Goal: Information Seeking & Learning: Learn about a topic

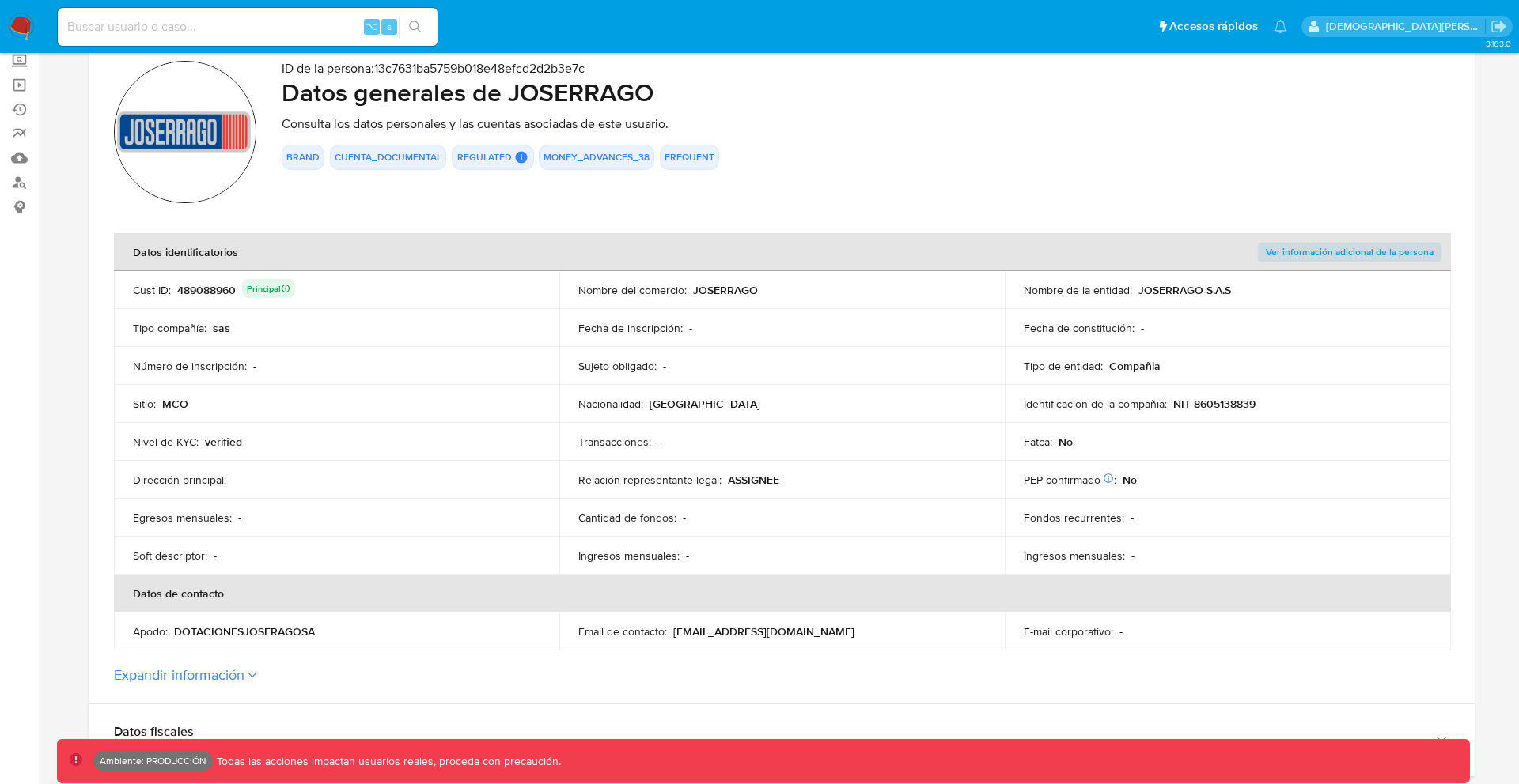
scroll to position [374, 0]
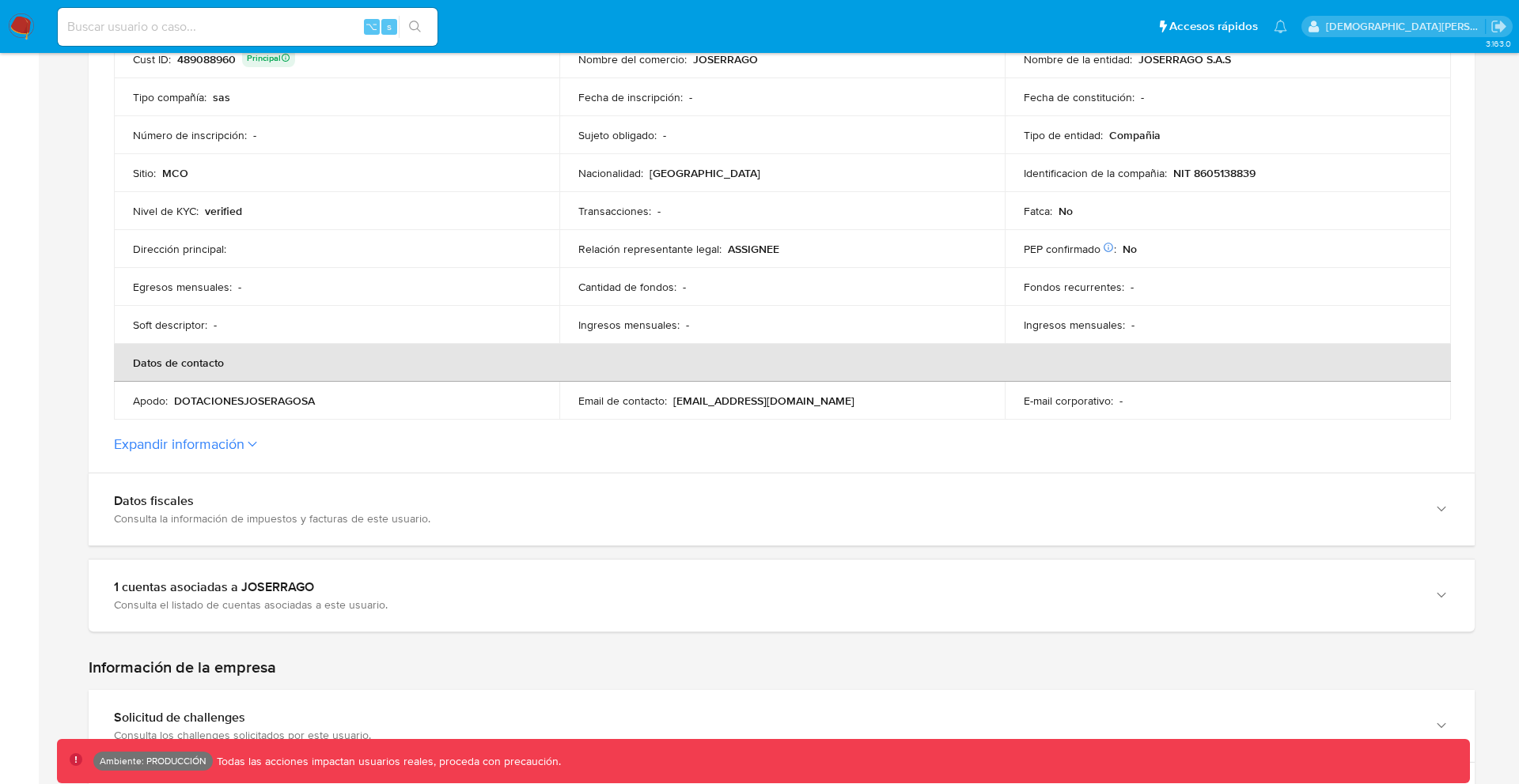
click at [236, 448] on button "Expandir información" at bounding box center [179, 444] width 130 height 18
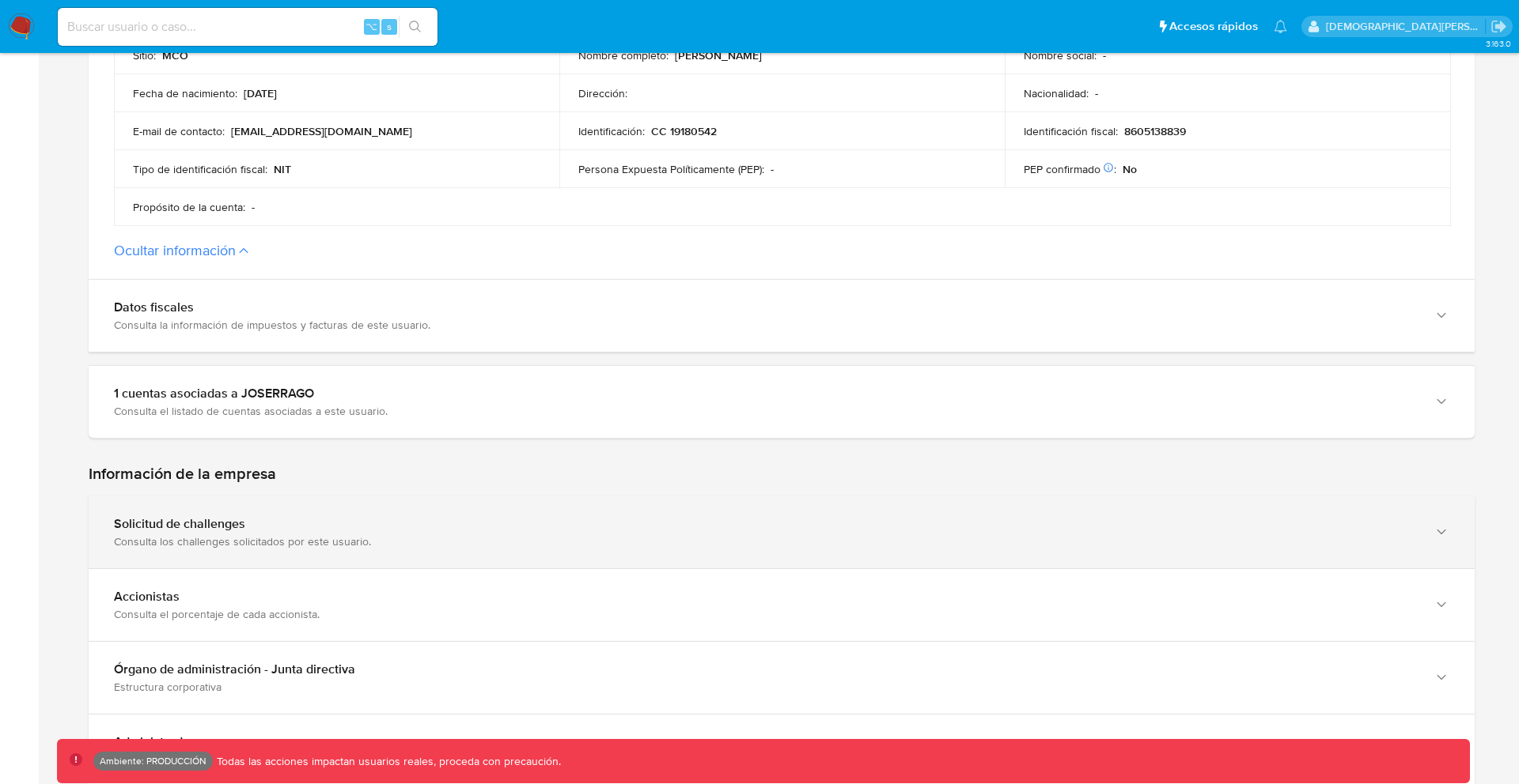
scroll to position [852, 0]
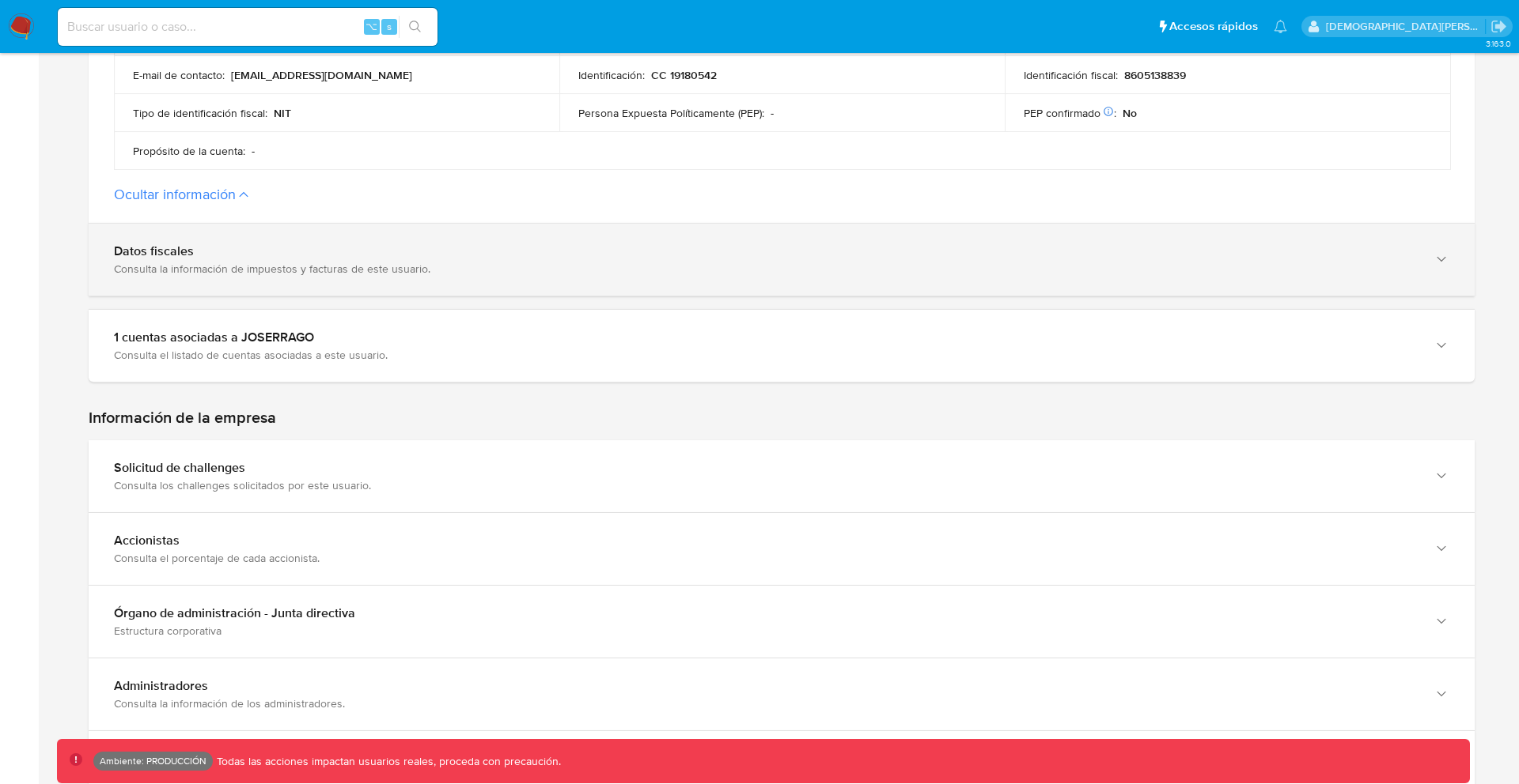
click at [249, 239] on div "Datos fiscales Consulta la información de impuestos y facturas de este usuario." at bounding box center [782, 260] width 1386 height 72
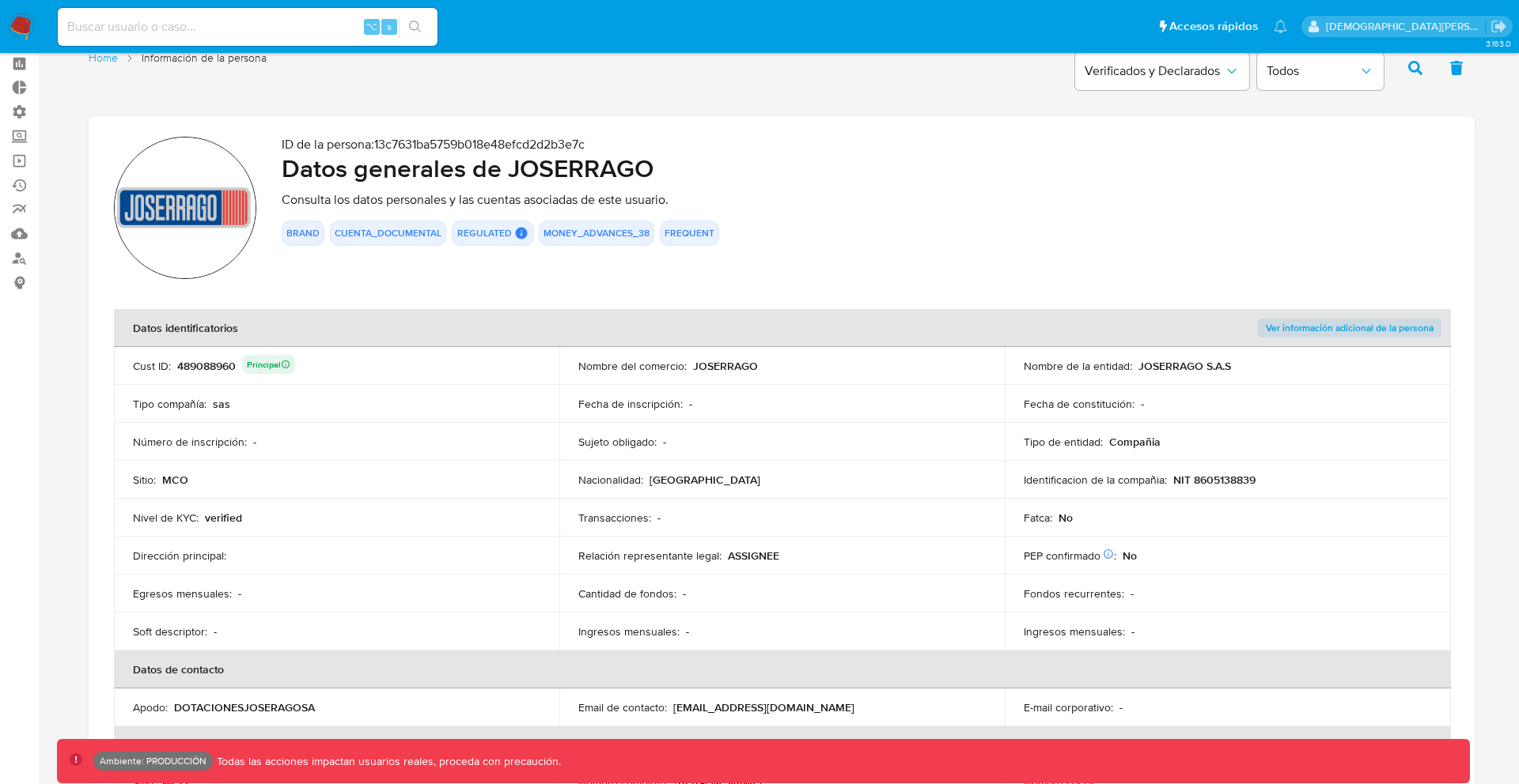
scroll to position [0, 0]
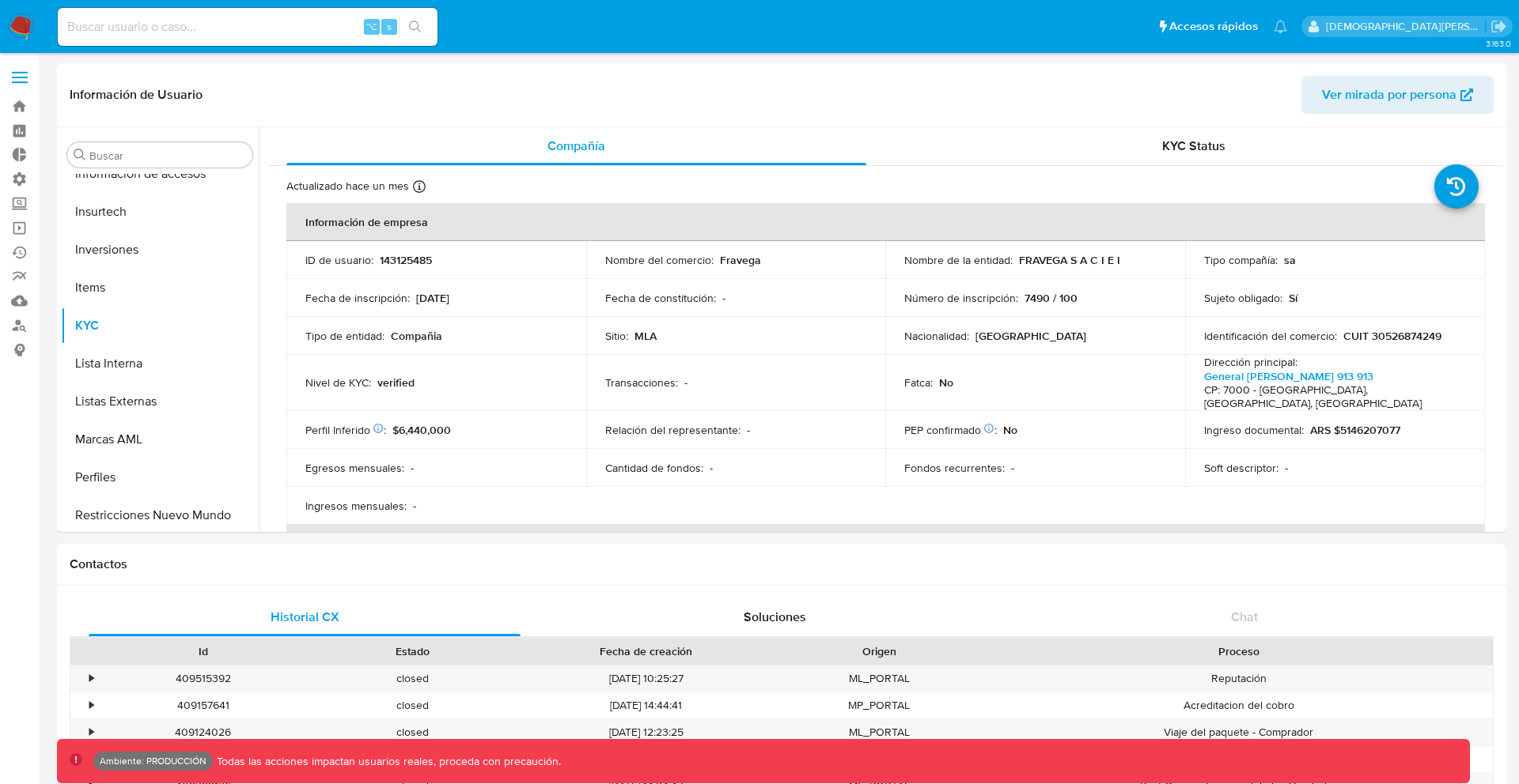
scroll to position [858, 0]
select select "10"
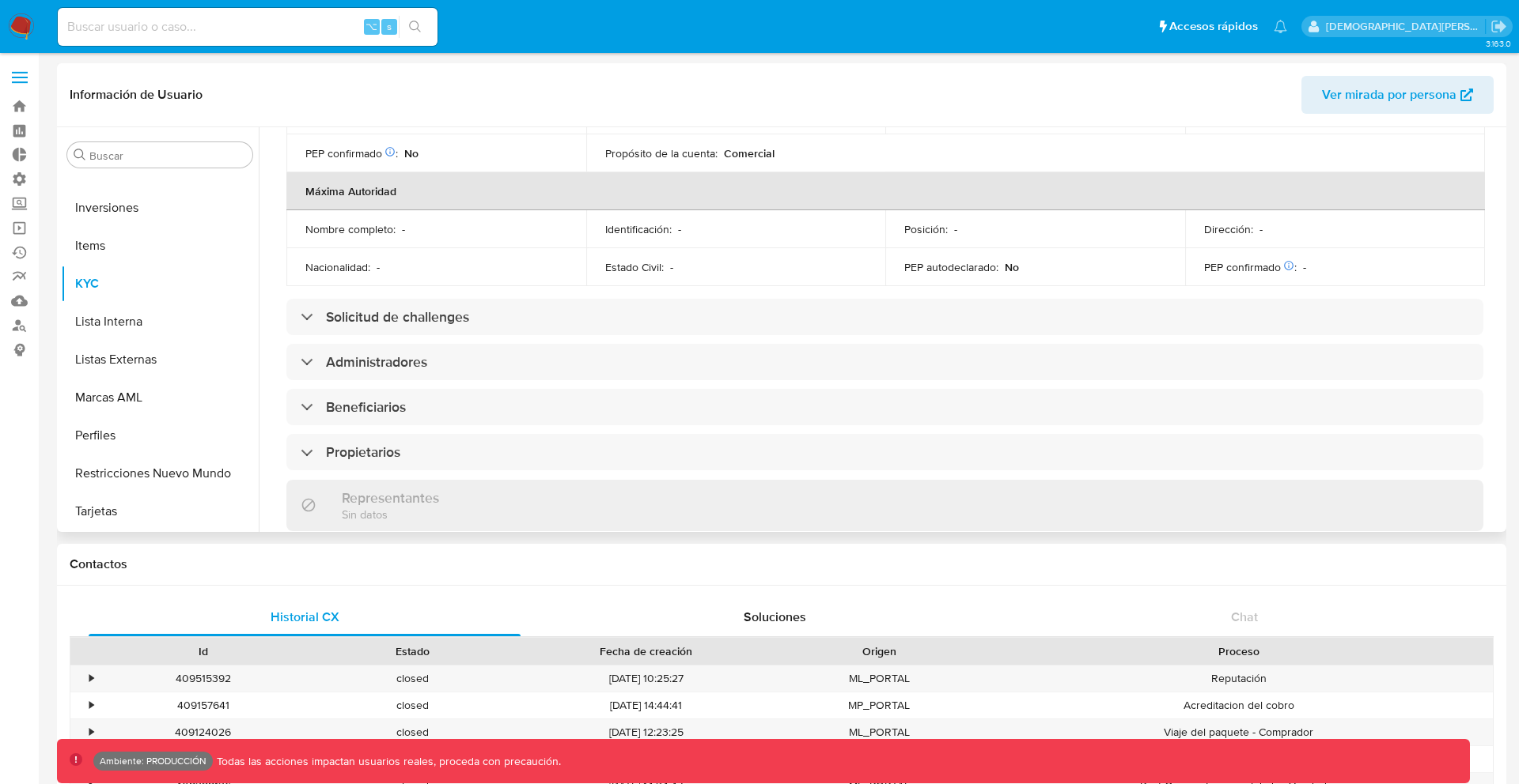
scroll to position [658, 0]
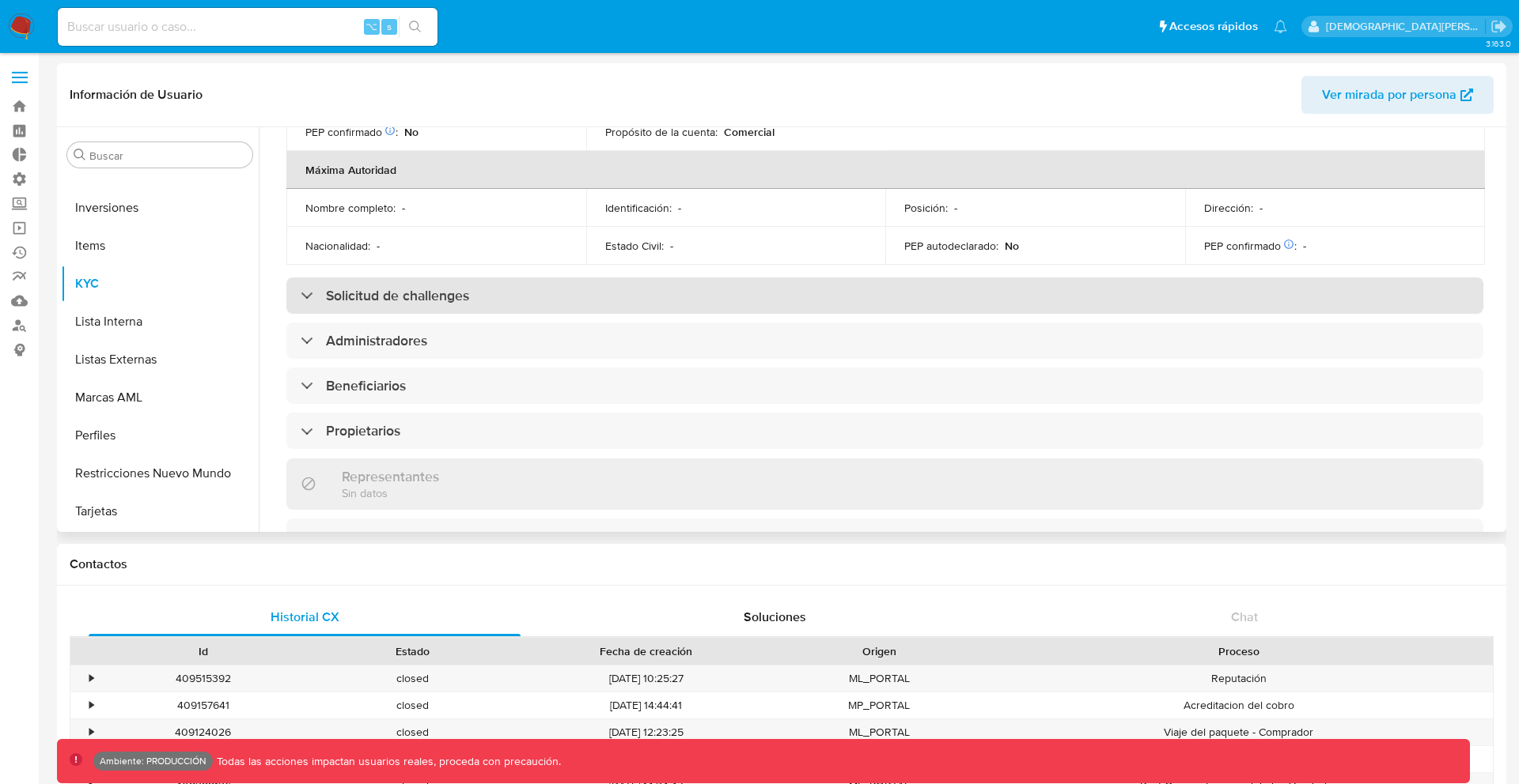
click at [383, 279] on div "Solicitud de challenges" at bounding box center [884, 295] width 1197 height 36
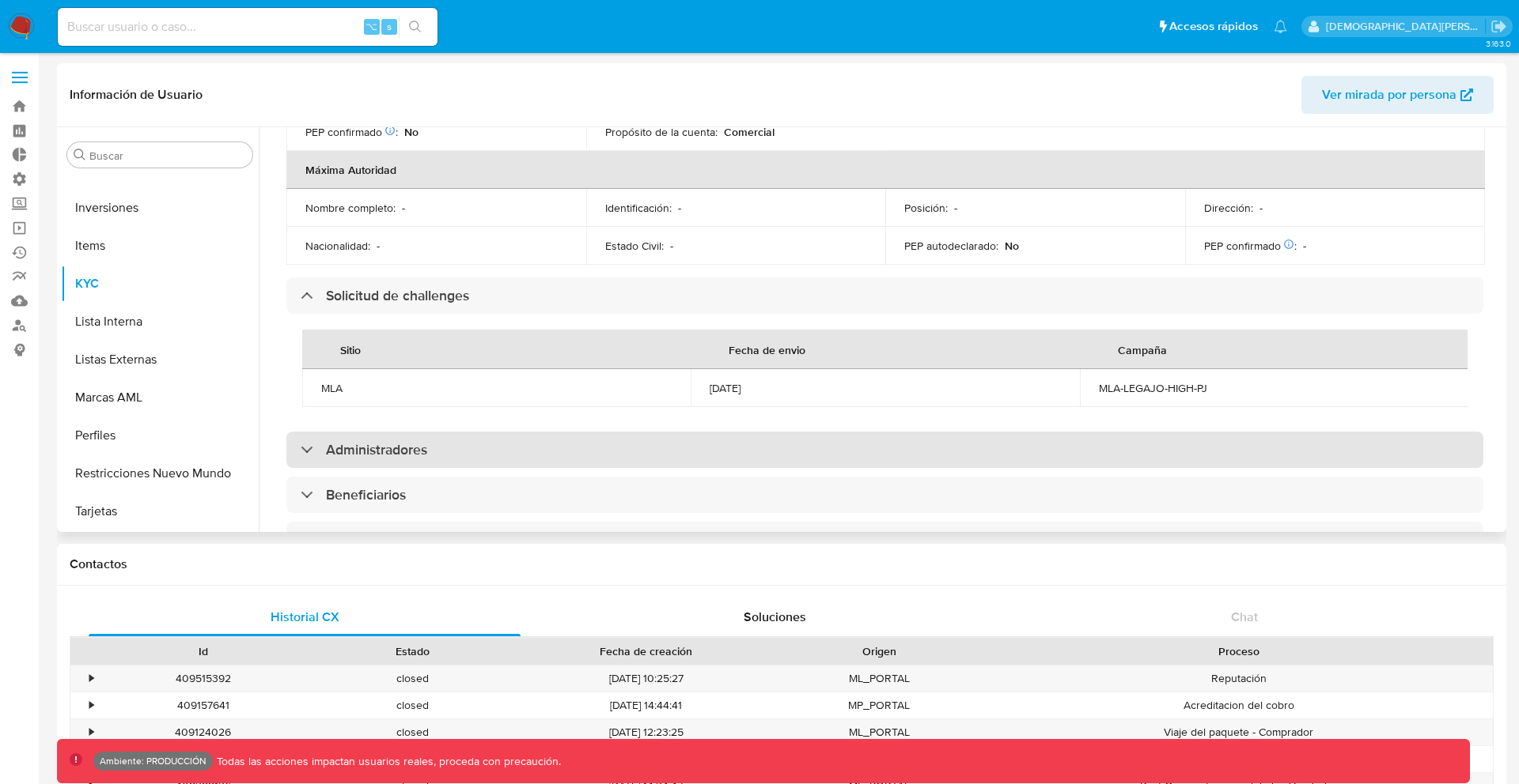
click at [408, 431] on div "Administradores" at bounding box center [884, 449] width 1197 height 36
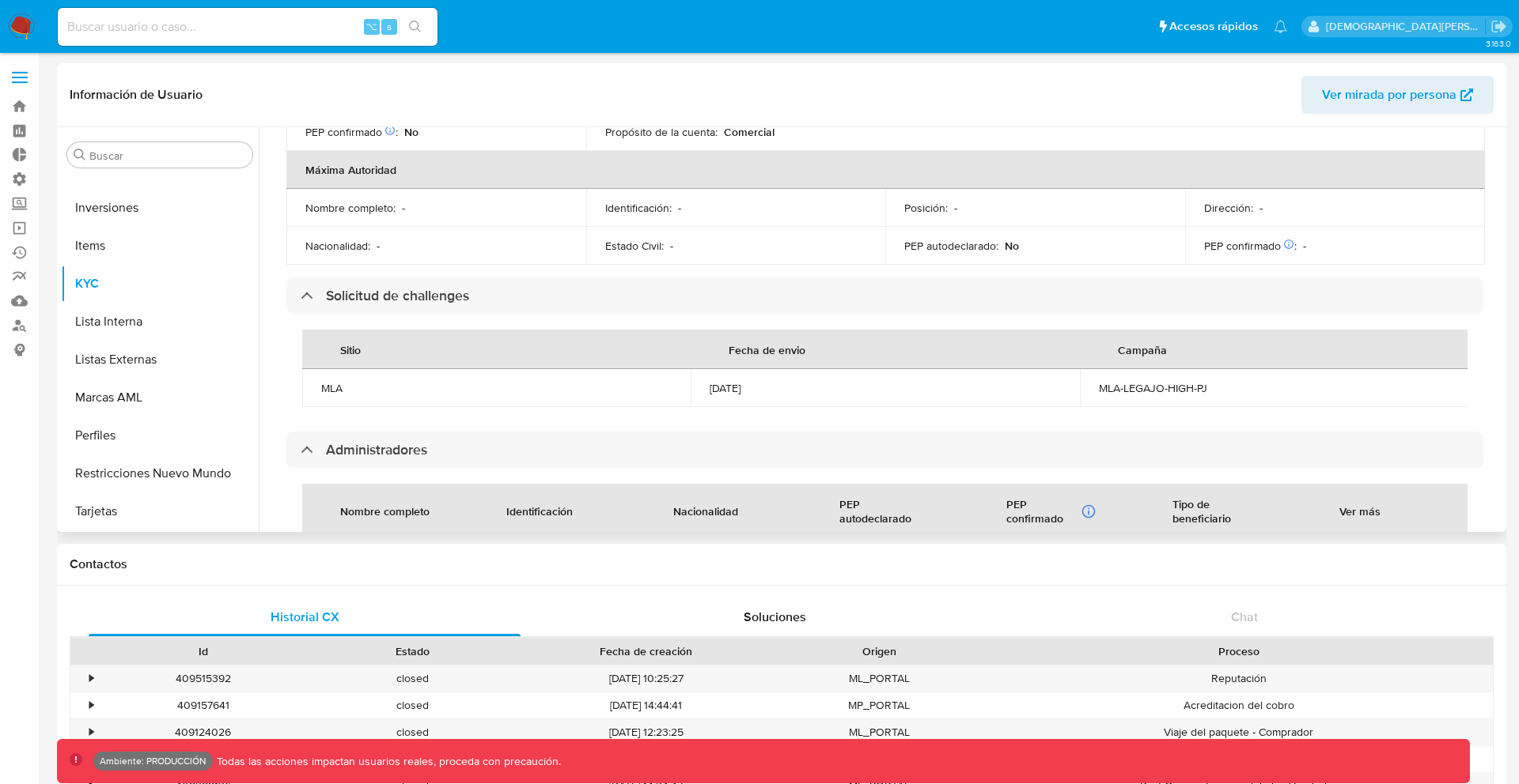
scroll to position [919, 0]
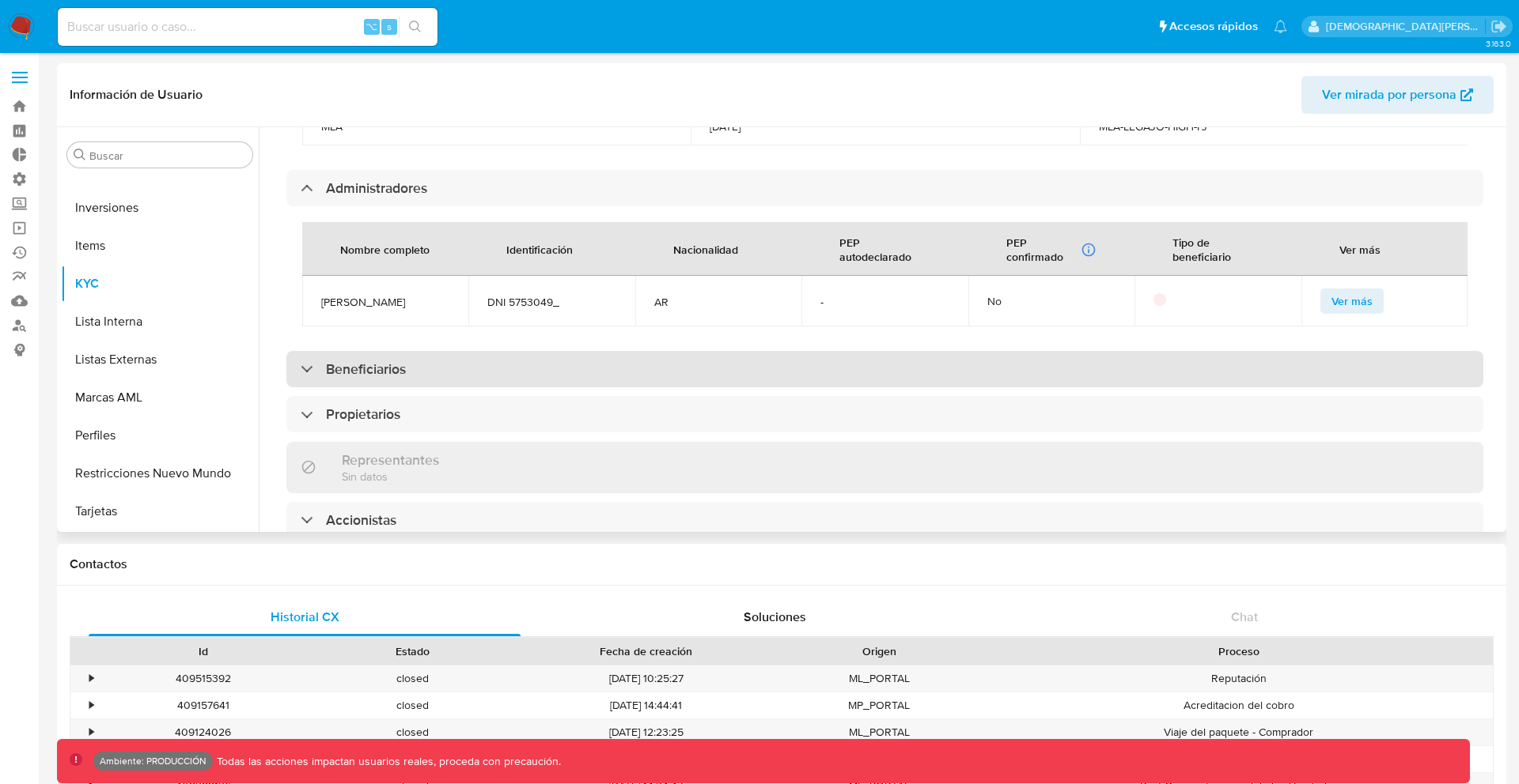
click at [878, 383] on div "Beneficiarios" at bounding box center [884, 369] width 1197 height 36
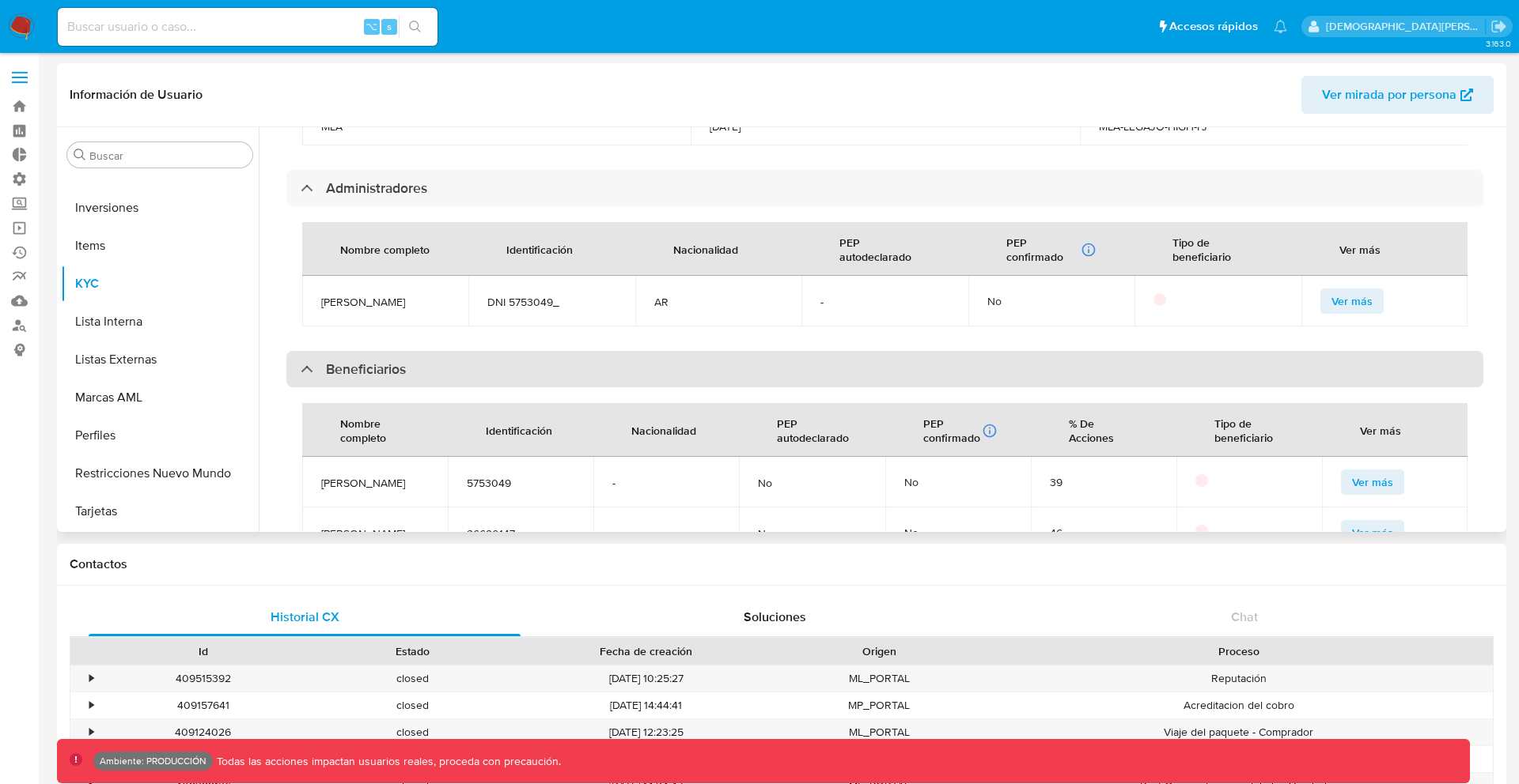
scroll to position [1242, 0]
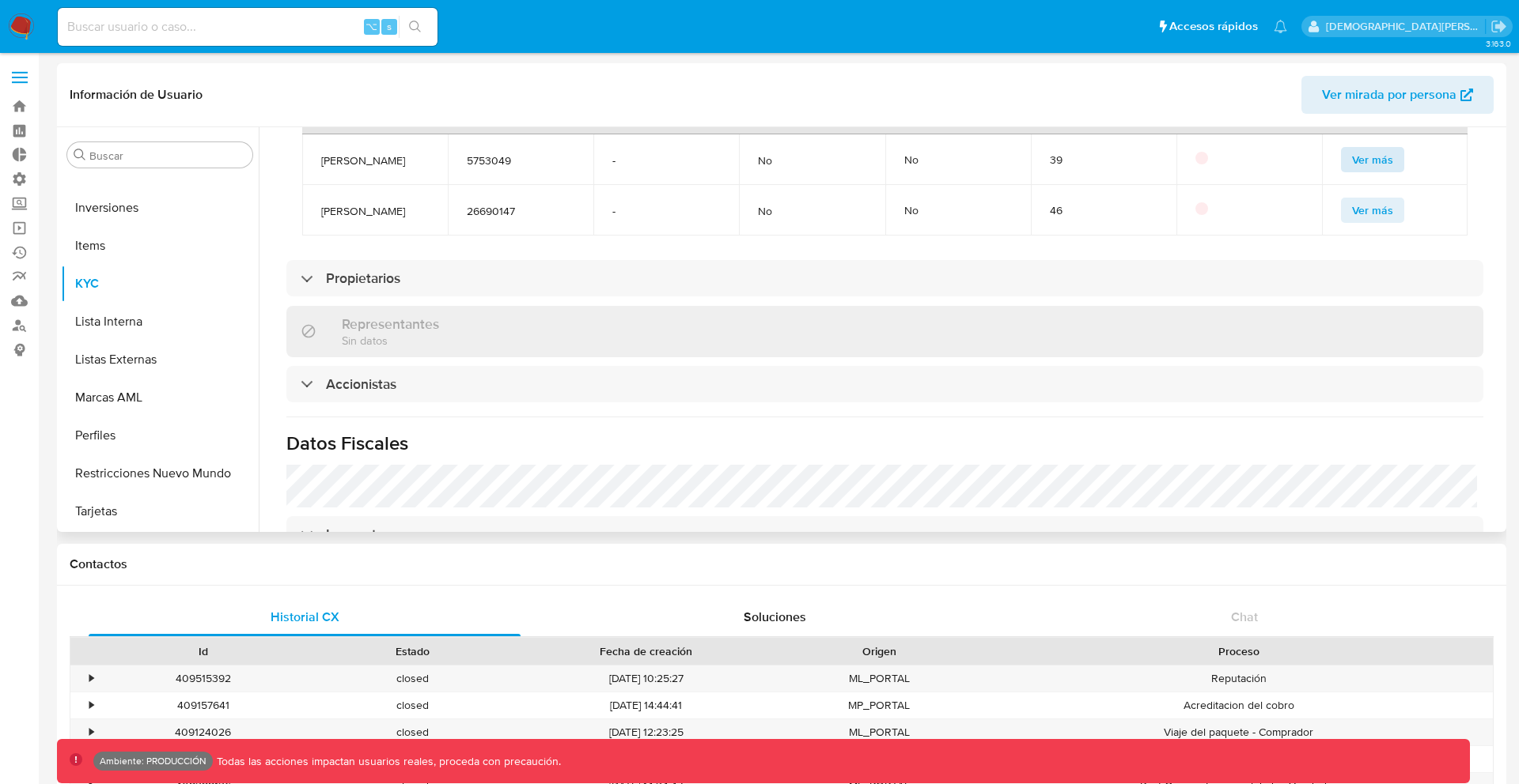
click at [1357, 152] on td "Ver más" at bounding box center [1395, 160] width 146 height 51
click at [1357, 163] on span "Ver más" at bounding box center [1373, 160] width 41 height 22
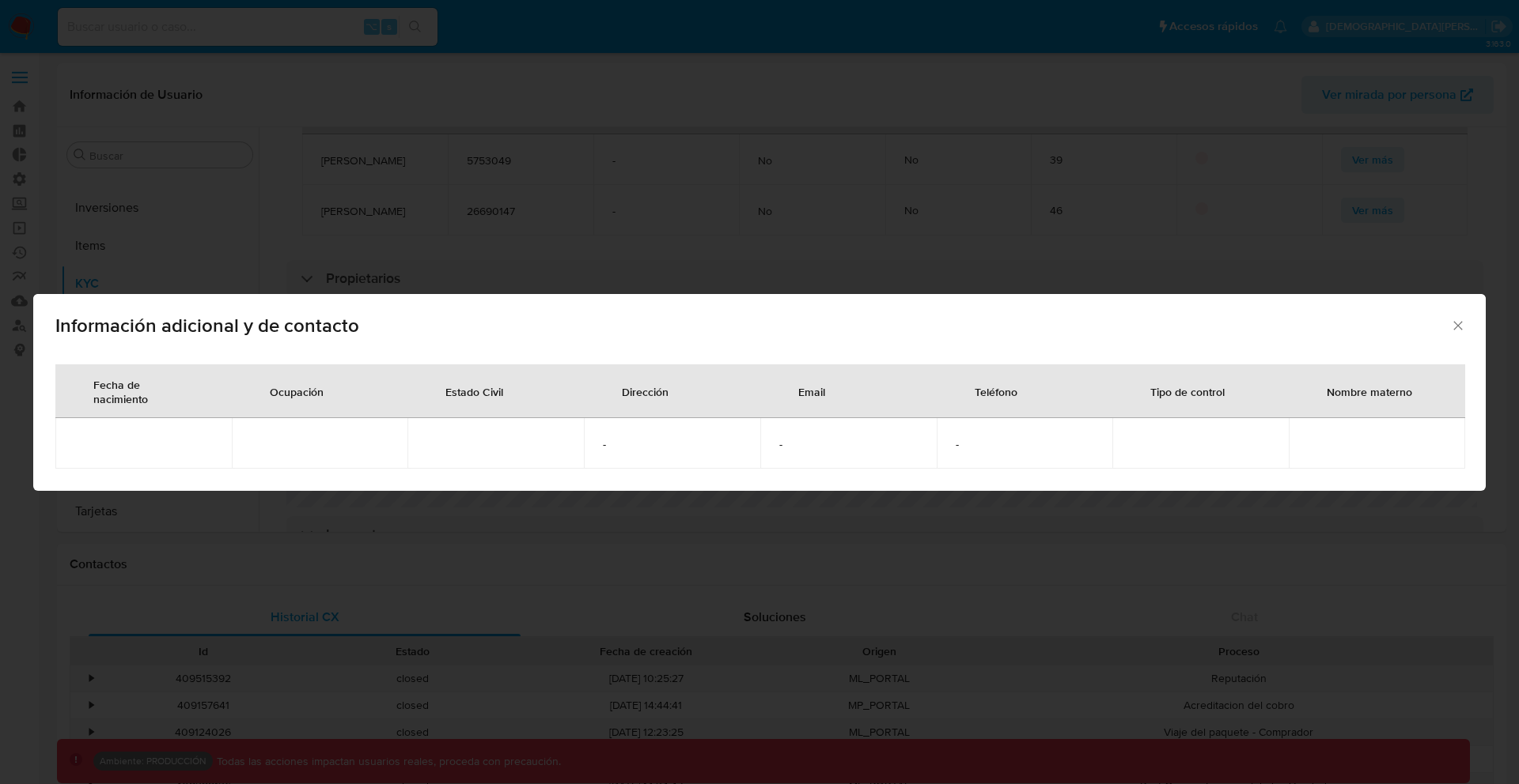
click at [1456, 325] on icon "Cerrar" at bounding box center [1457, 326] width 8 height 8
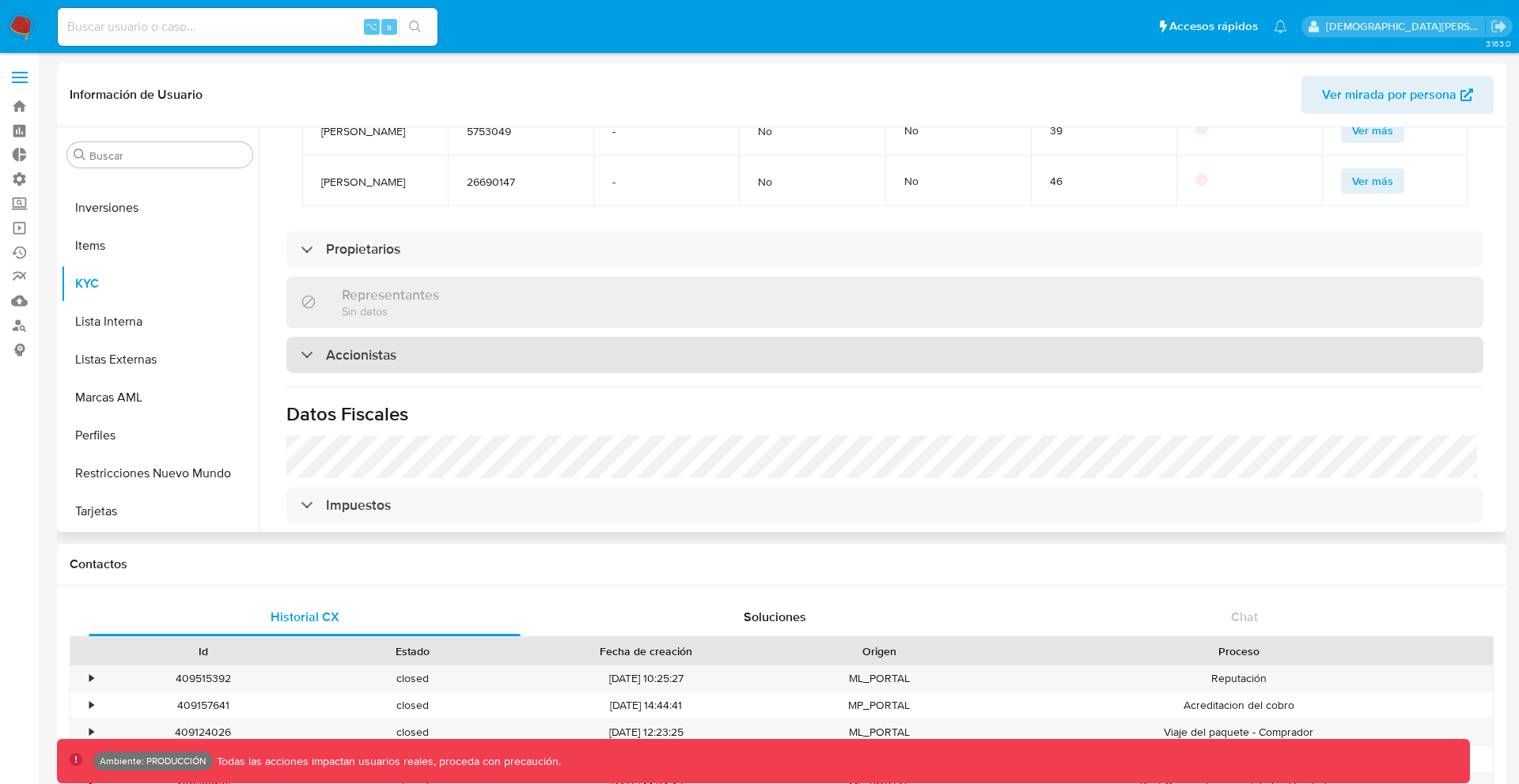
scroll to position [1302, 0]
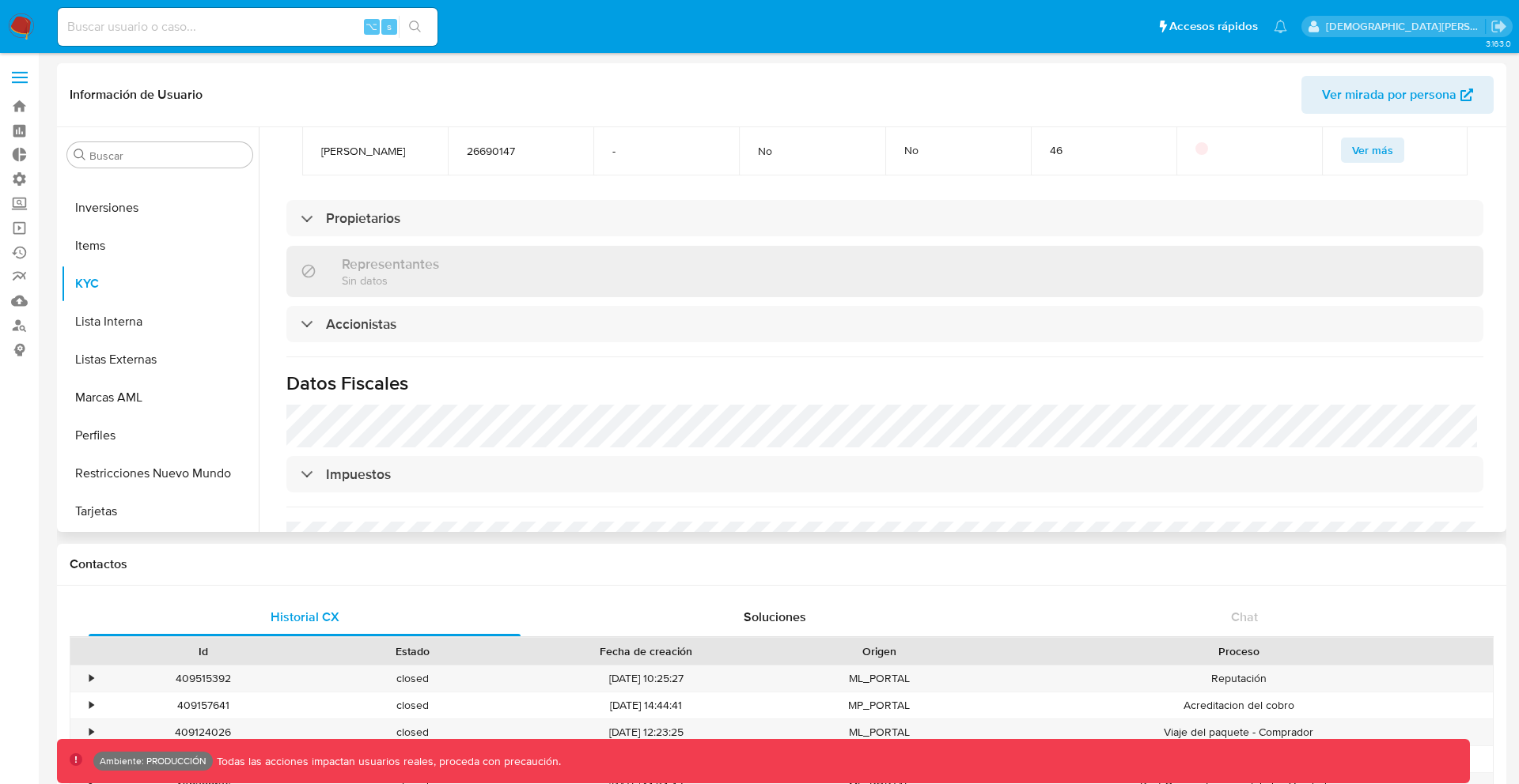
click at [1208, 282] on div "Representantes Sin datos" at bounding box center [884, 271] width 1197 height 52
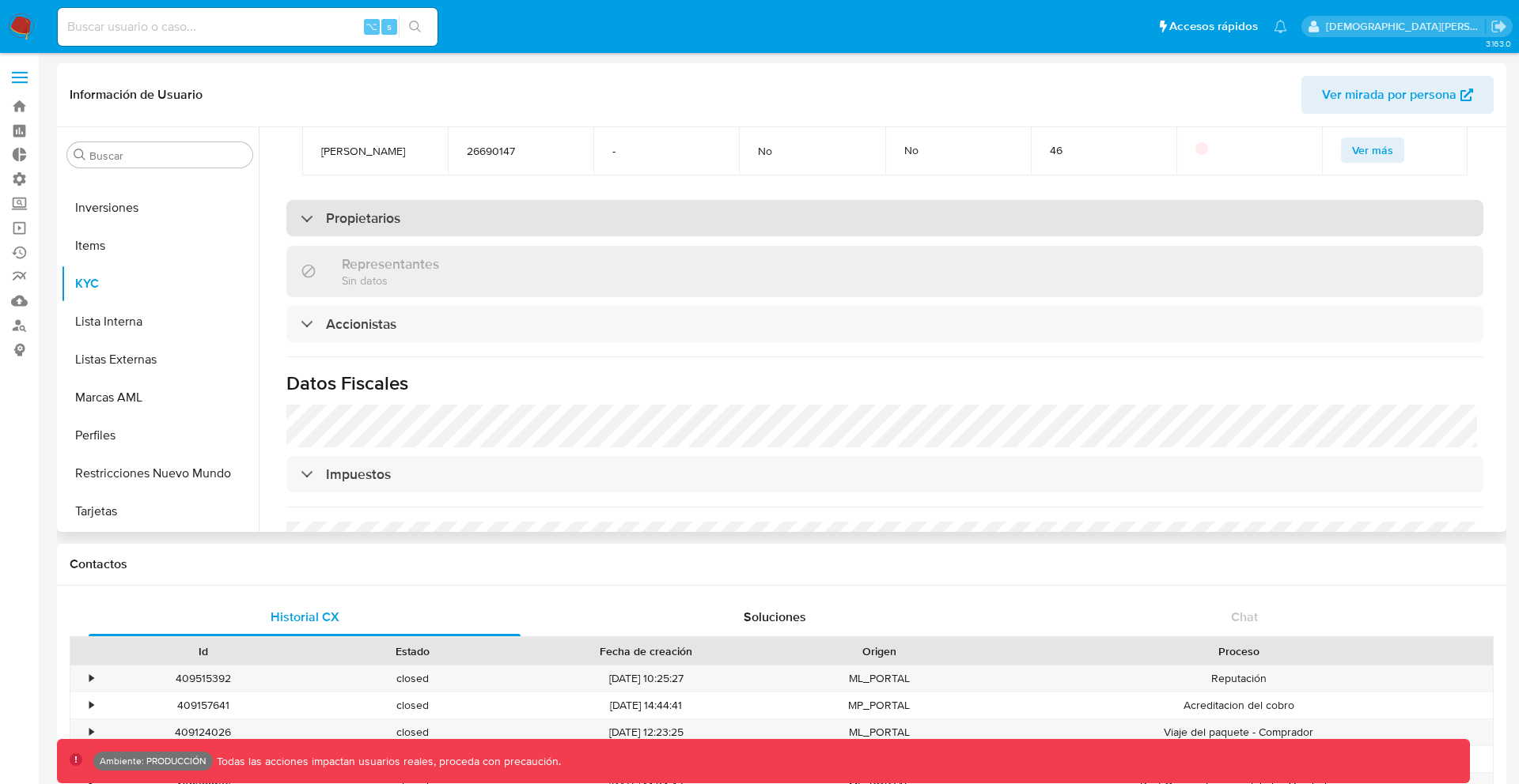
click at [1219, 237] on div "Propietarios" at bounding box center [884, 218] width 1197 height 36
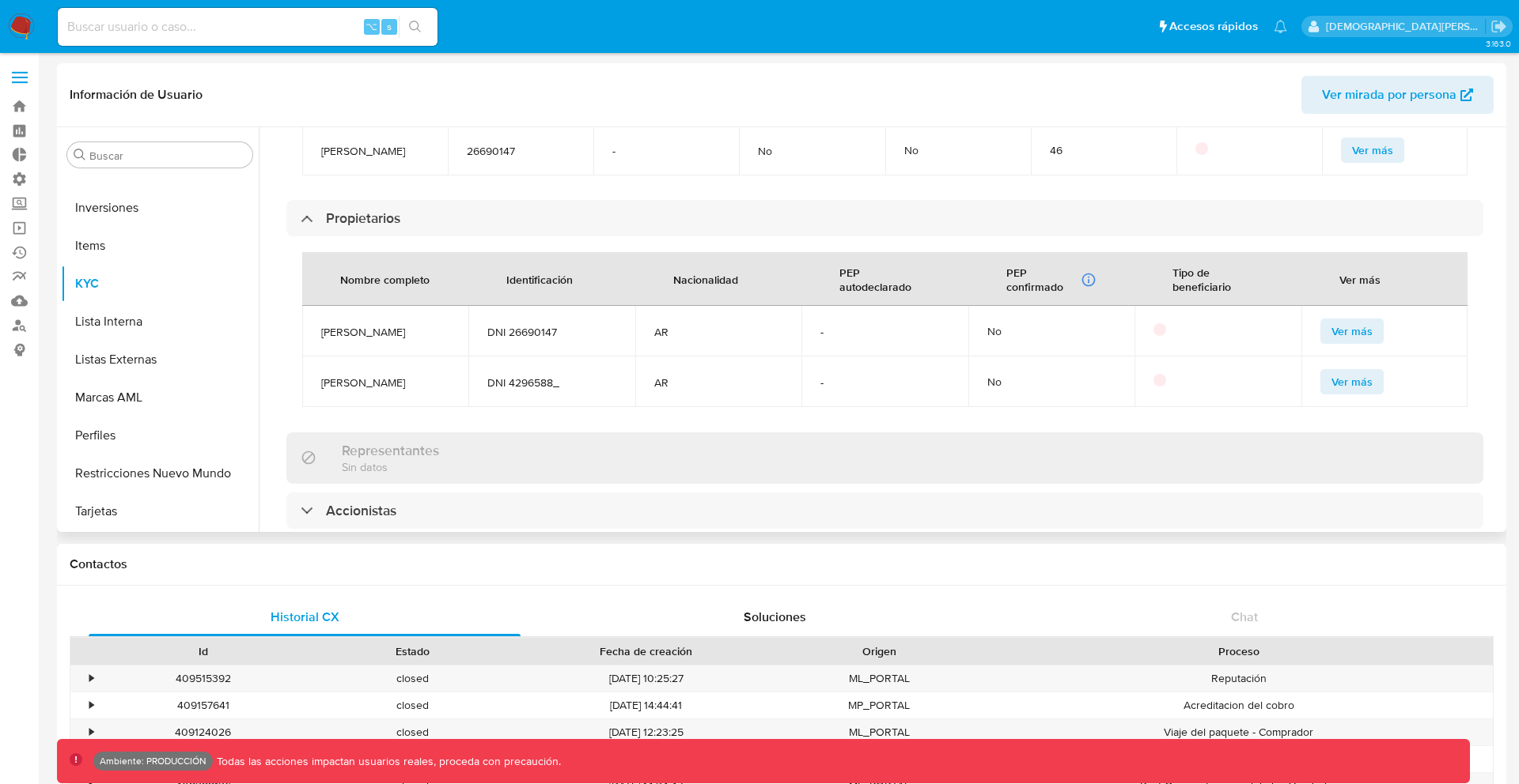
click at [1362, 343] on span "Ver más" at bounding box center [1351, 332] width 41 height 22
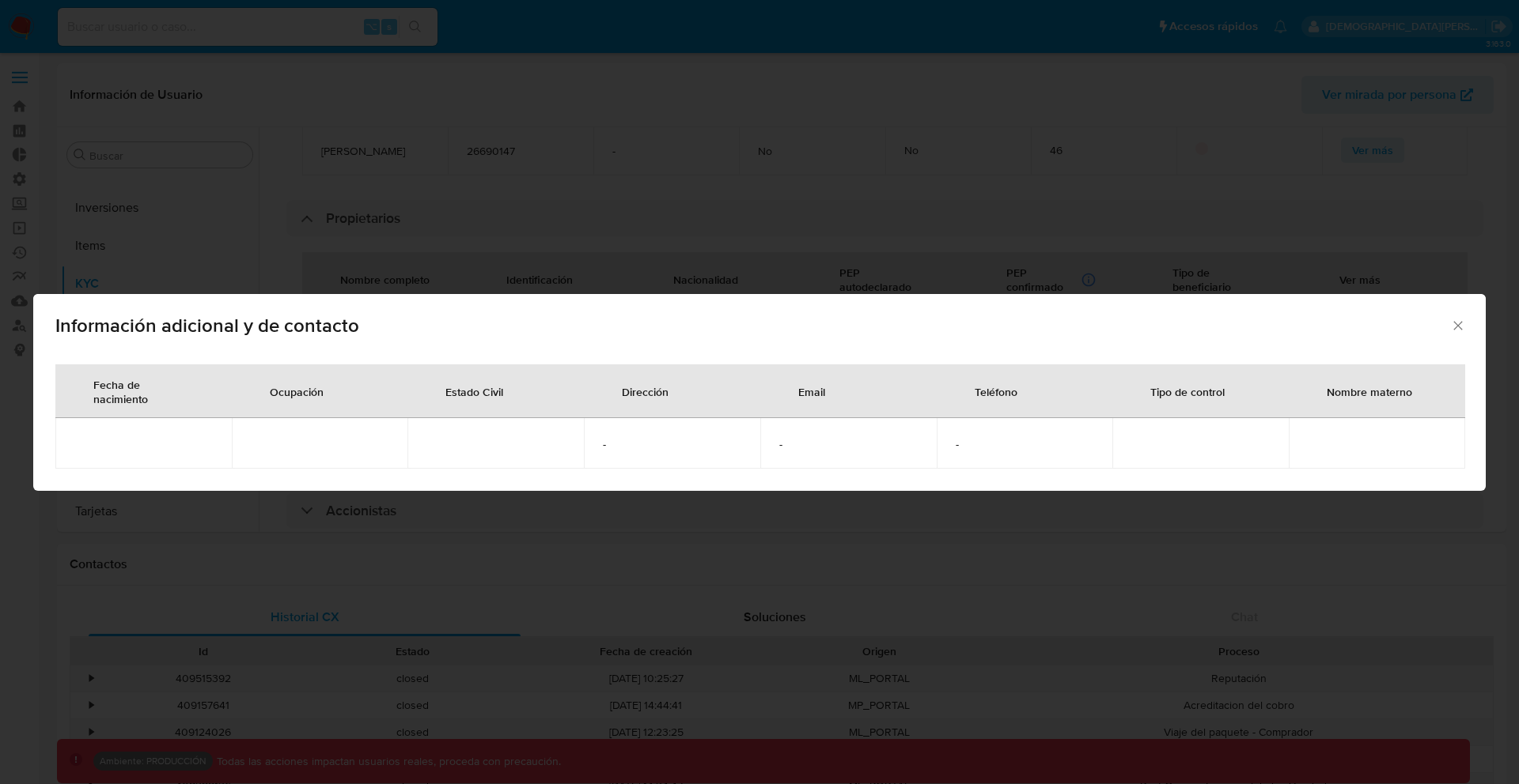
click at [1460, 328] on icon "Cerrar" at bounding box center [1457, 326] width 8 height 8
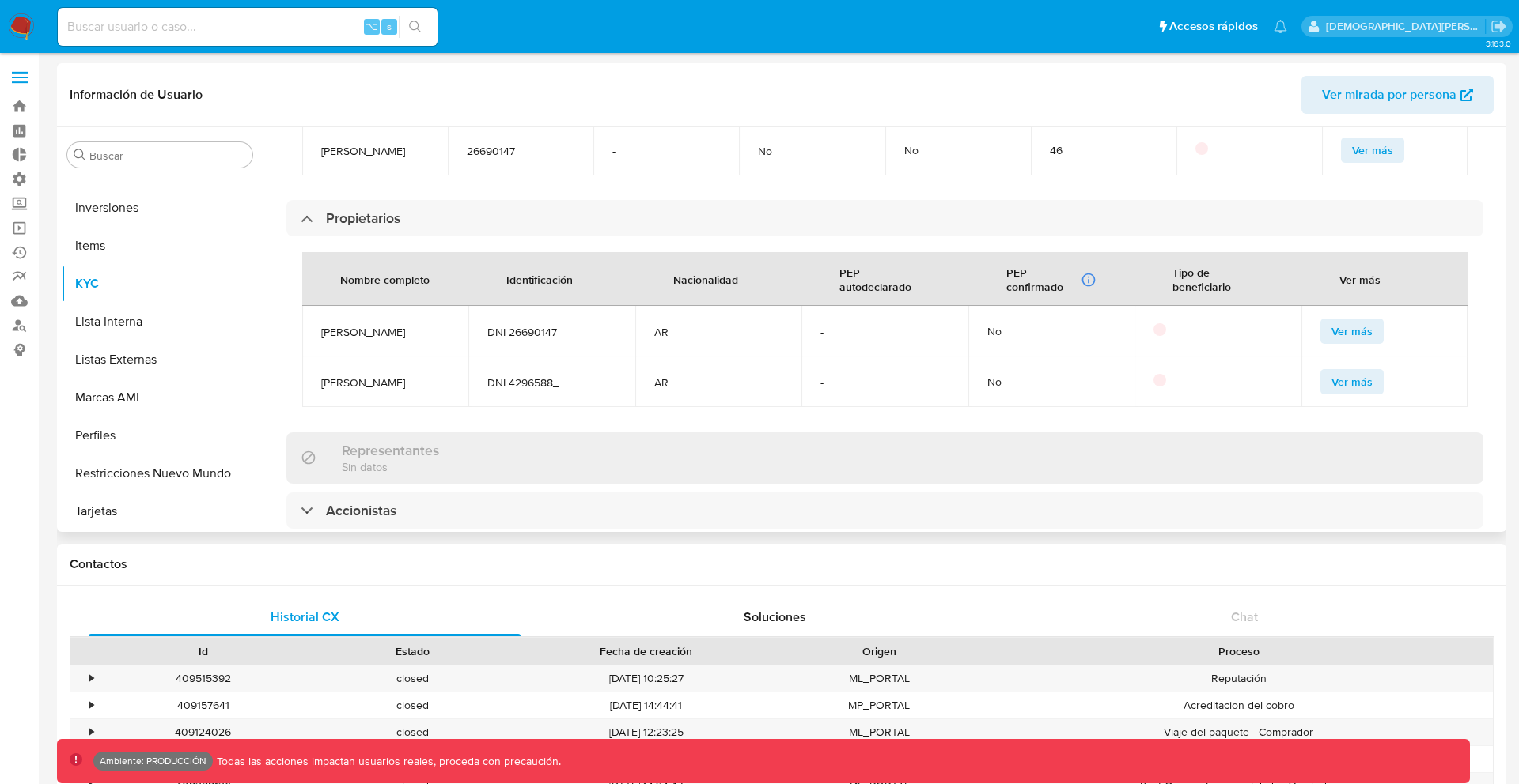
click at [1339, 383] on span "Ver más" at bounding box center [1351, 381] width 41 height 22
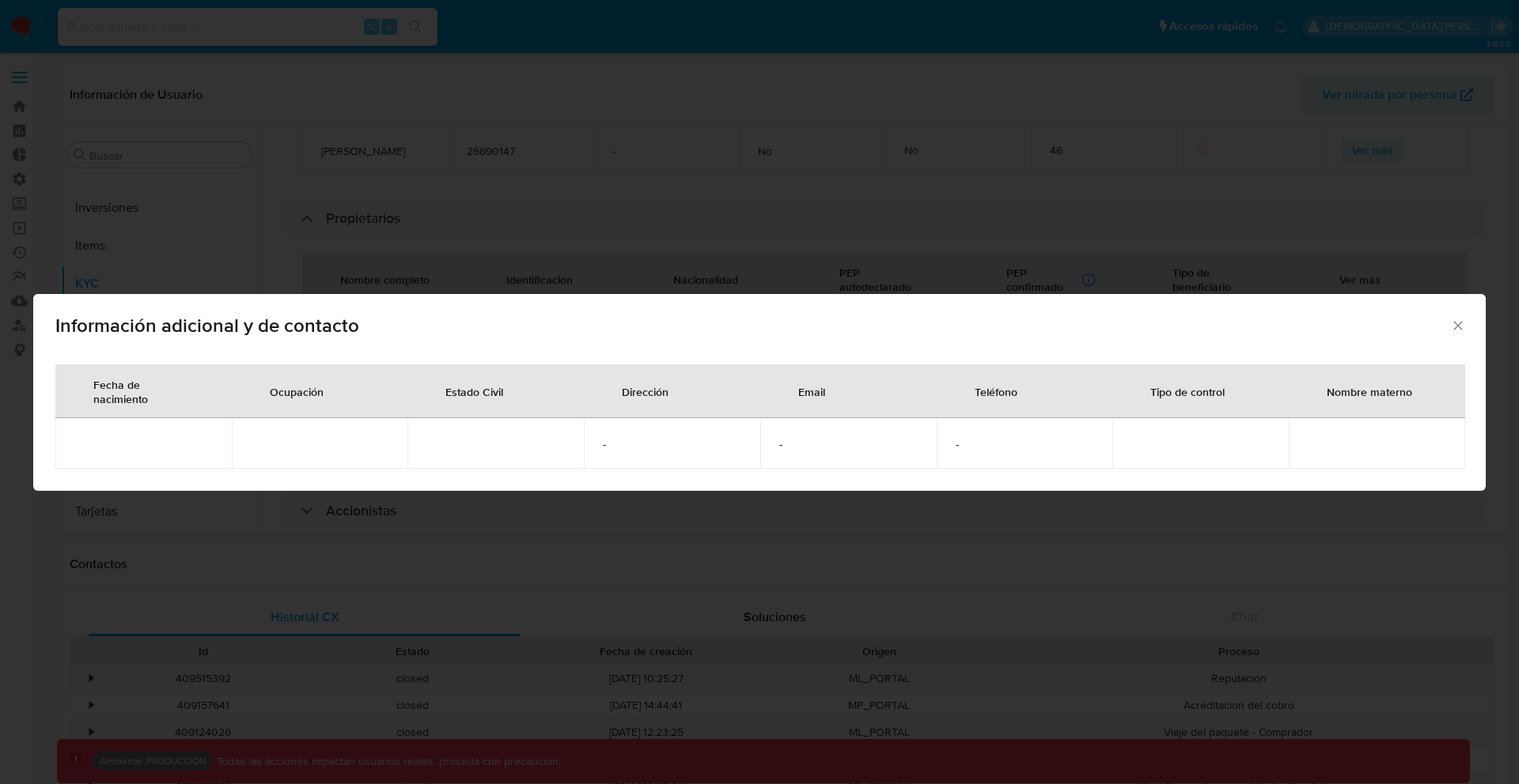
click at [1459, 329] on icon "Cerrar" at bounding box center [1458, 326] width 16 height 16
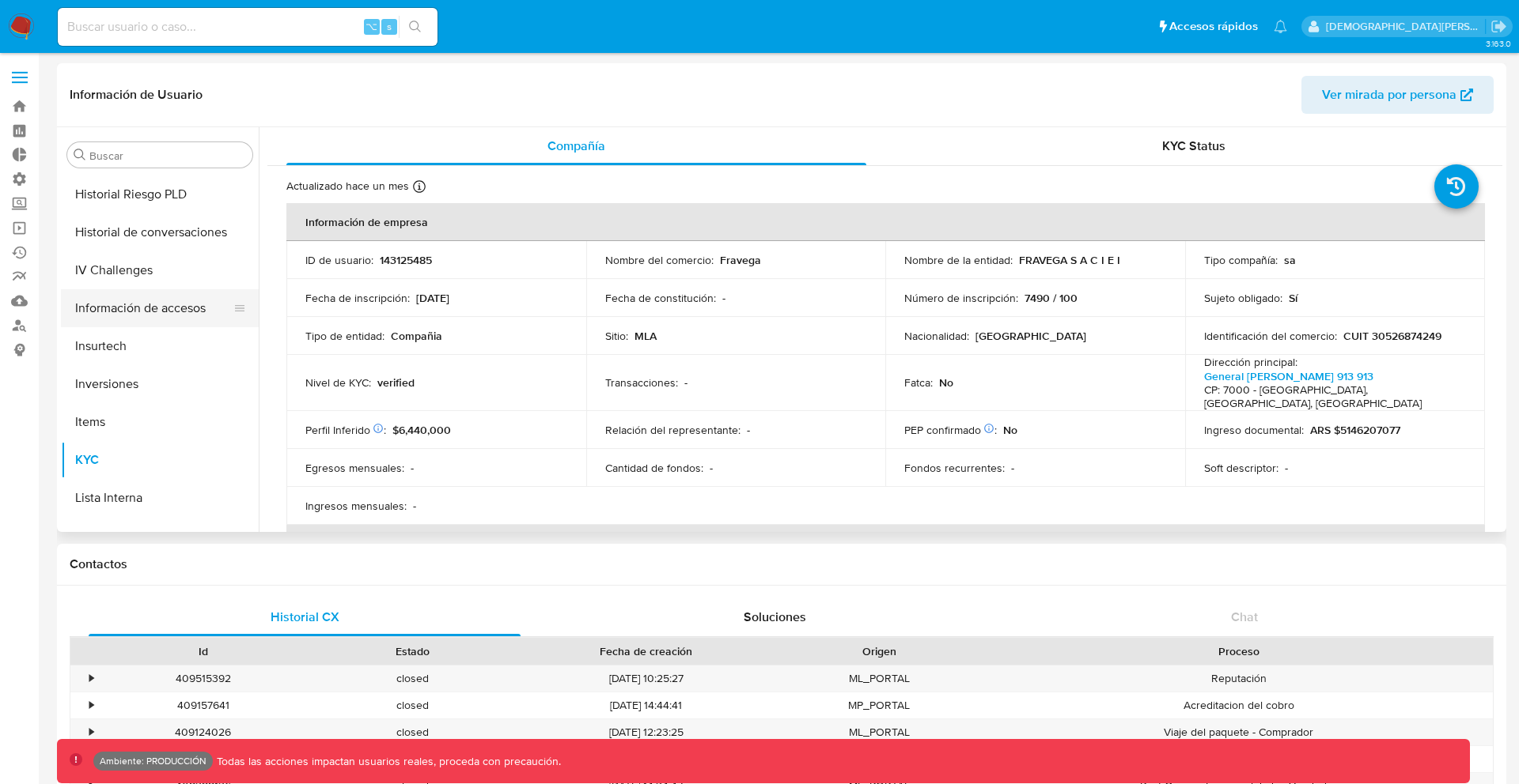
scroll to position [756, 0]
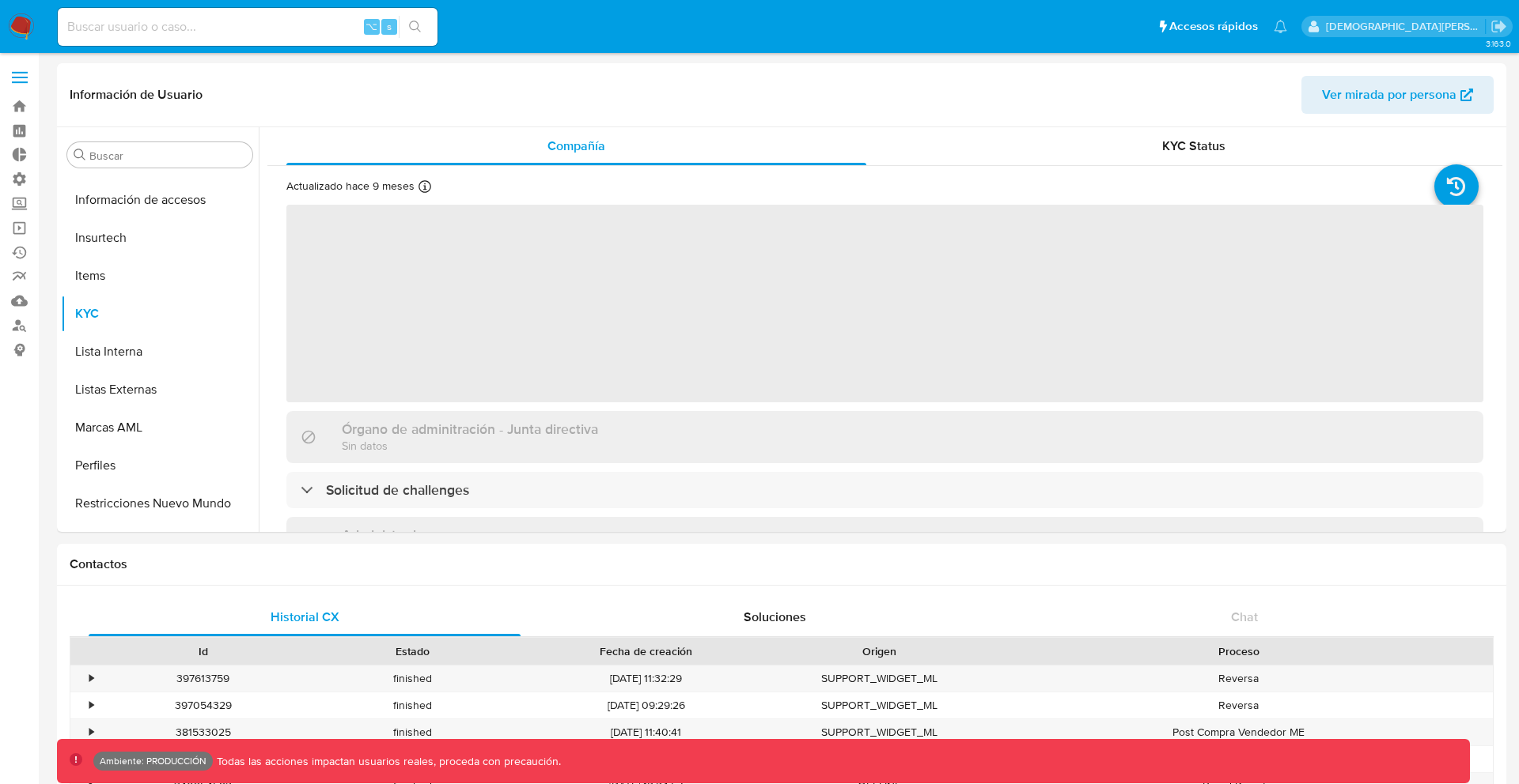
scroll to position [782, 0]
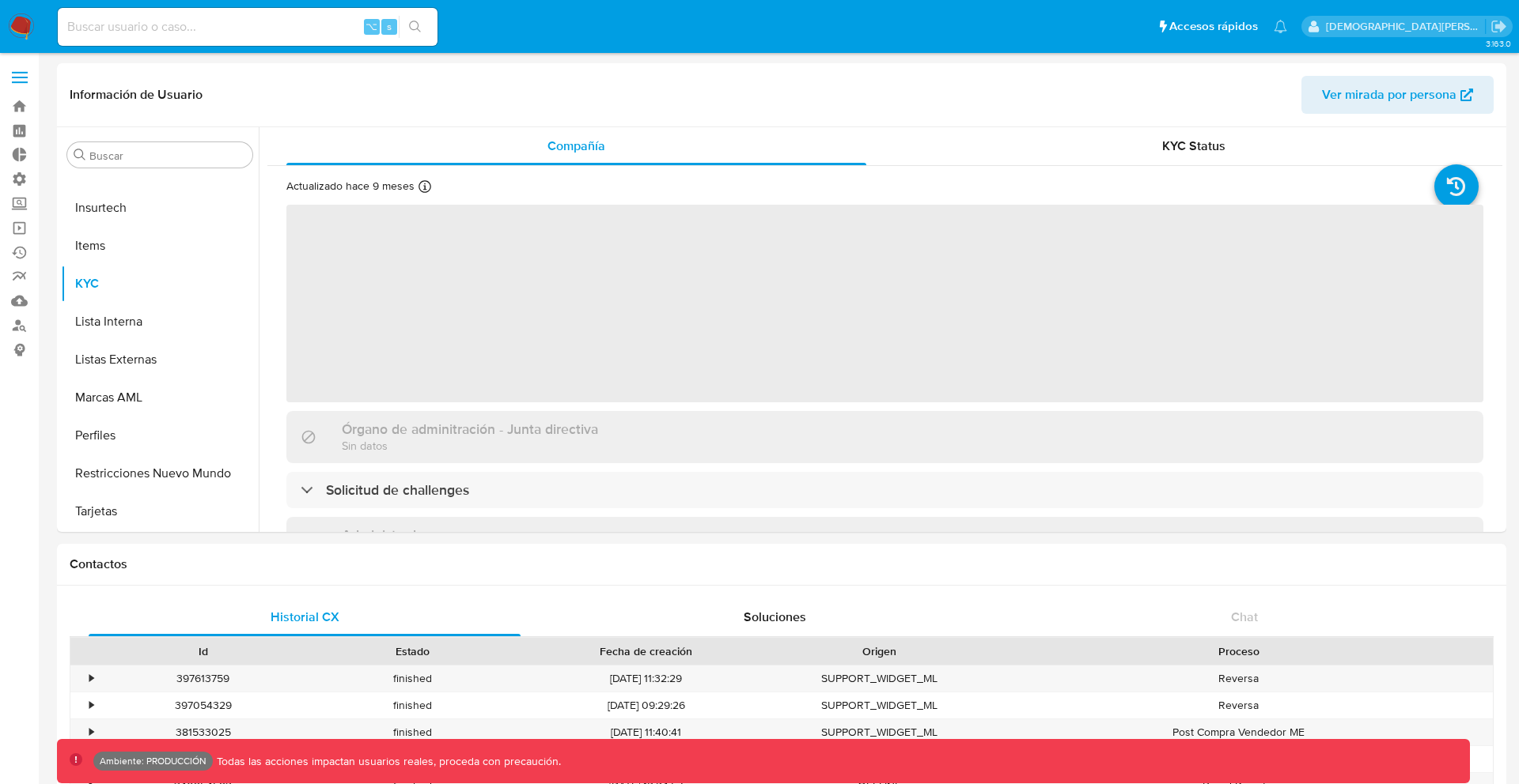
select select "10"
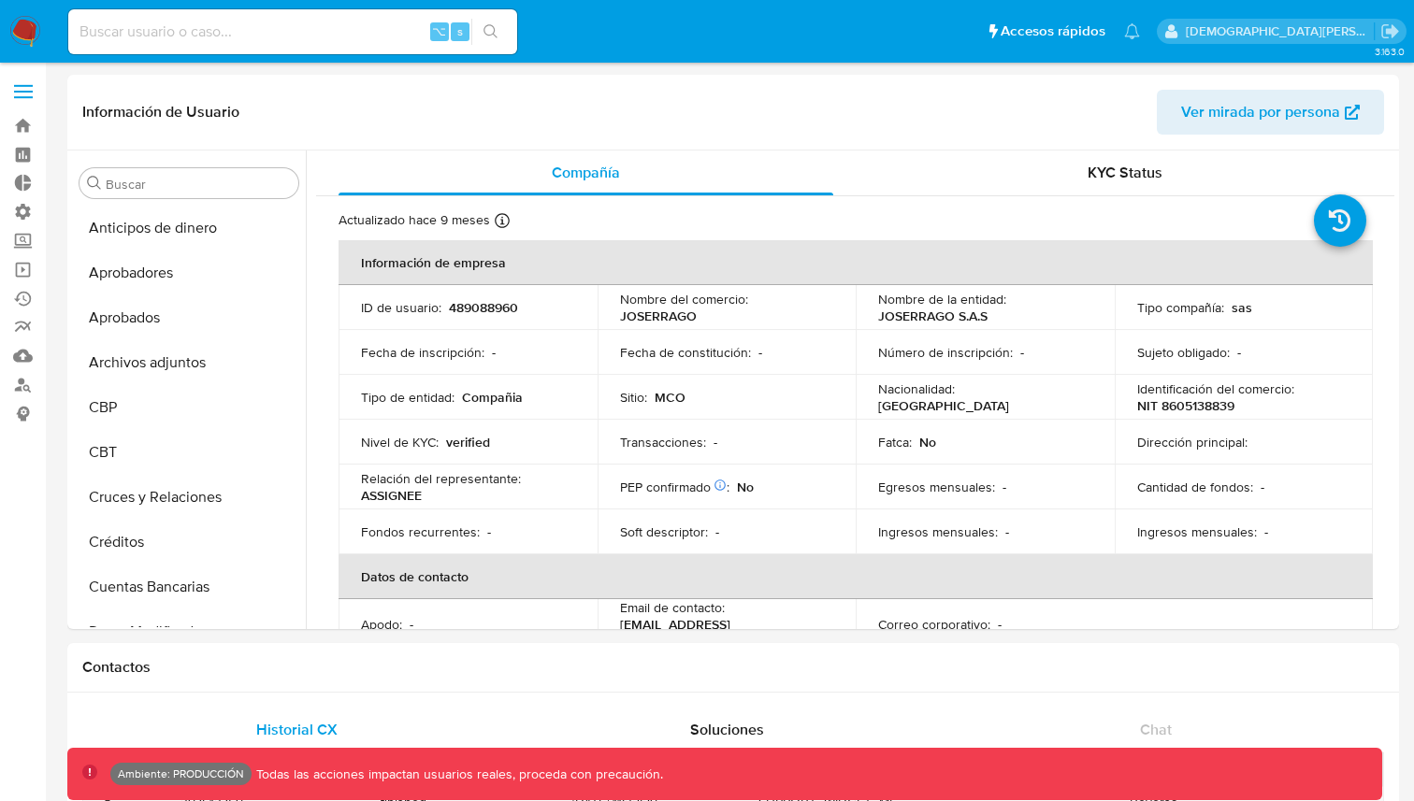
select select "10"
